Goal: Information Seeking & Learning: Learn about a topic

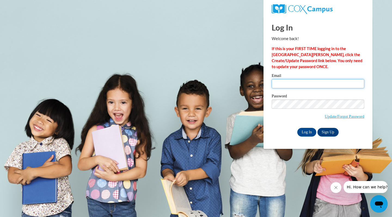
type input "[EMAIL_ADDRESS][DOMAIN_NAME]"
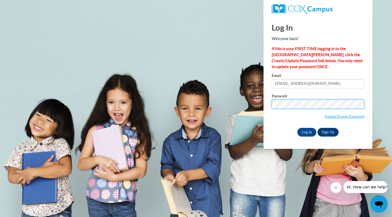
click at [306, 131] on input "Log In" at bounding box center [306, 132] width 19 height 9
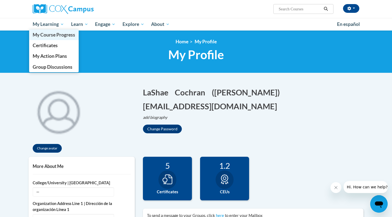
click at [60, 35] on span "My Course Progress" at bounding box center [54, 35] width 42 height 6
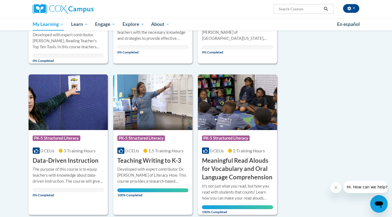
scroll to position [317, 0]
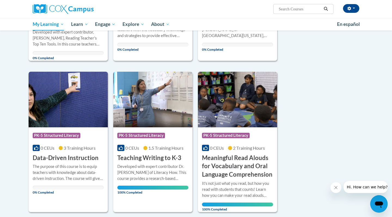
click at [53, 139] on div "Course Category: PK-5 Structured Literacy" at bounding box center [68, 136] width 71 height 12
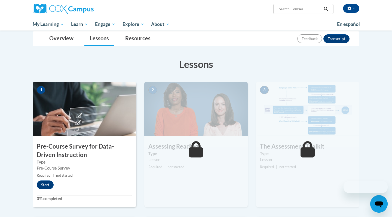
scroll to position [61, 0]
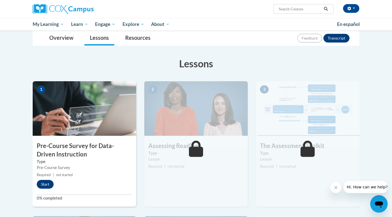
click at [44, 184] on button "Start" at bounding box center [45, 184] width 17 height 9
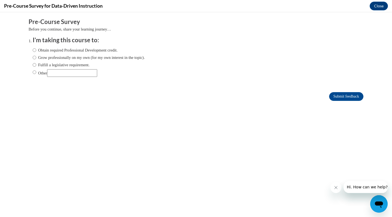
scroll to position [0, 0]
click at [36, 50] on label "Obtain required Professional Development credit." at bounding box center [75, 50] width 85 height 6
click at [36, 50] on input "Obtain required Professional Development credit." at bounding box center [35, 50] width 4 height 6
radio input "true"
click at [339, 97] on input "Submit feedback" at bounding box center [346, 96] width 34 height 9
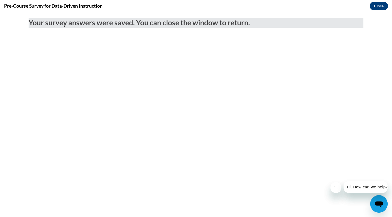
click at [374, 10] on button "Close" at bounding box center [379, 6] width 18 height 9
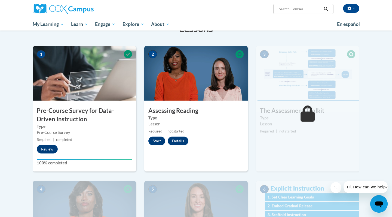
scroll to position [97, 0]
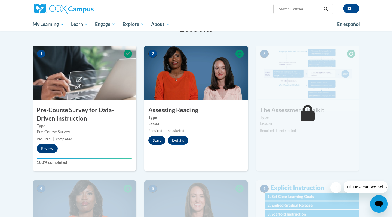
click at [158, 139] on button "Start" at bounding box center [156, 140] width 17 height 9
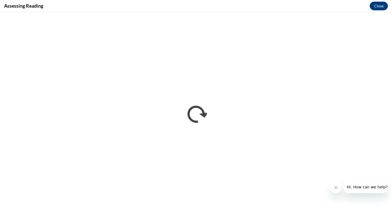
scroll to position [0, 0]
